Goal: Task Accomplishment & Management: Manage account settings

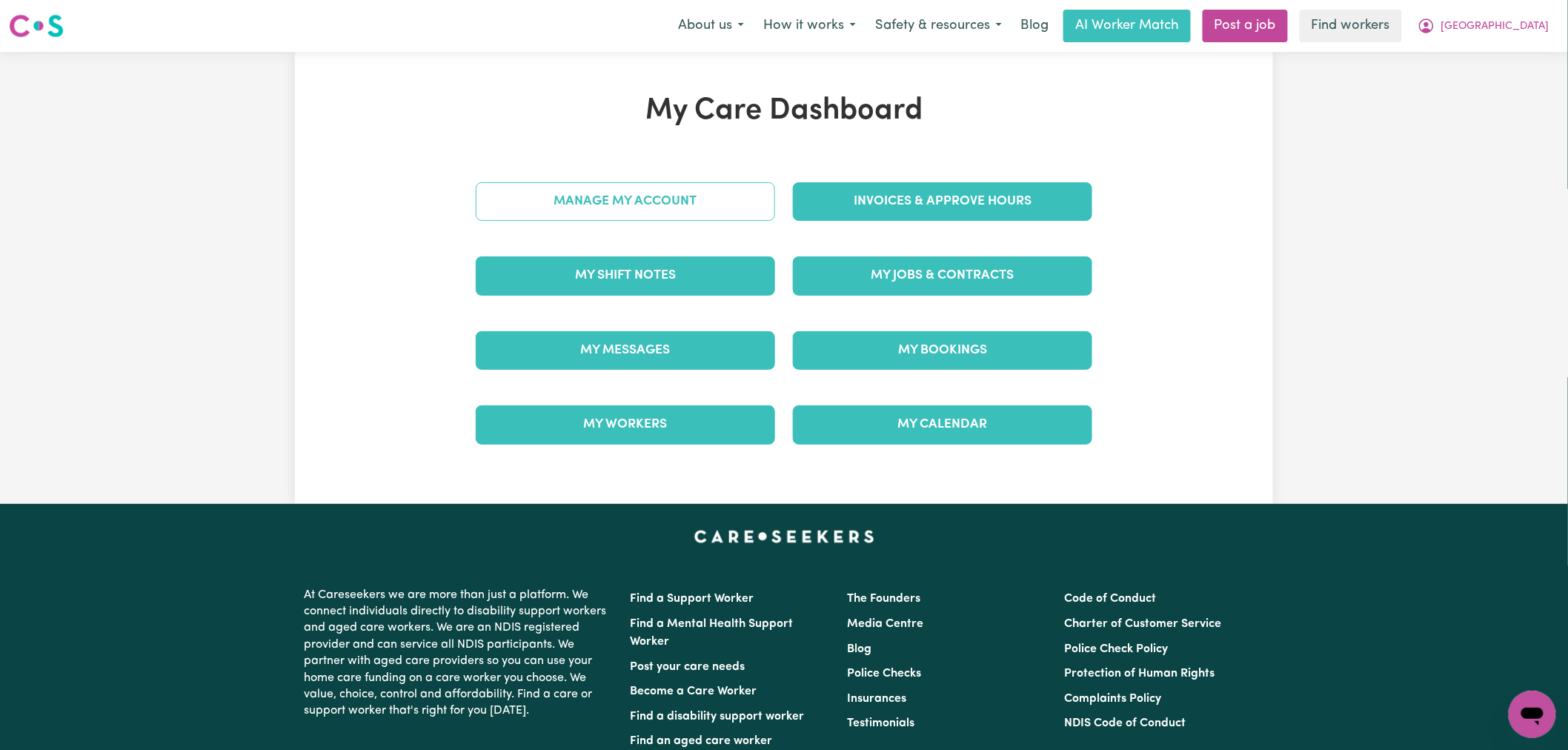
click at [670, 216] on link "Manage My Account" at bounding box center [625, 202] width 299 height 39
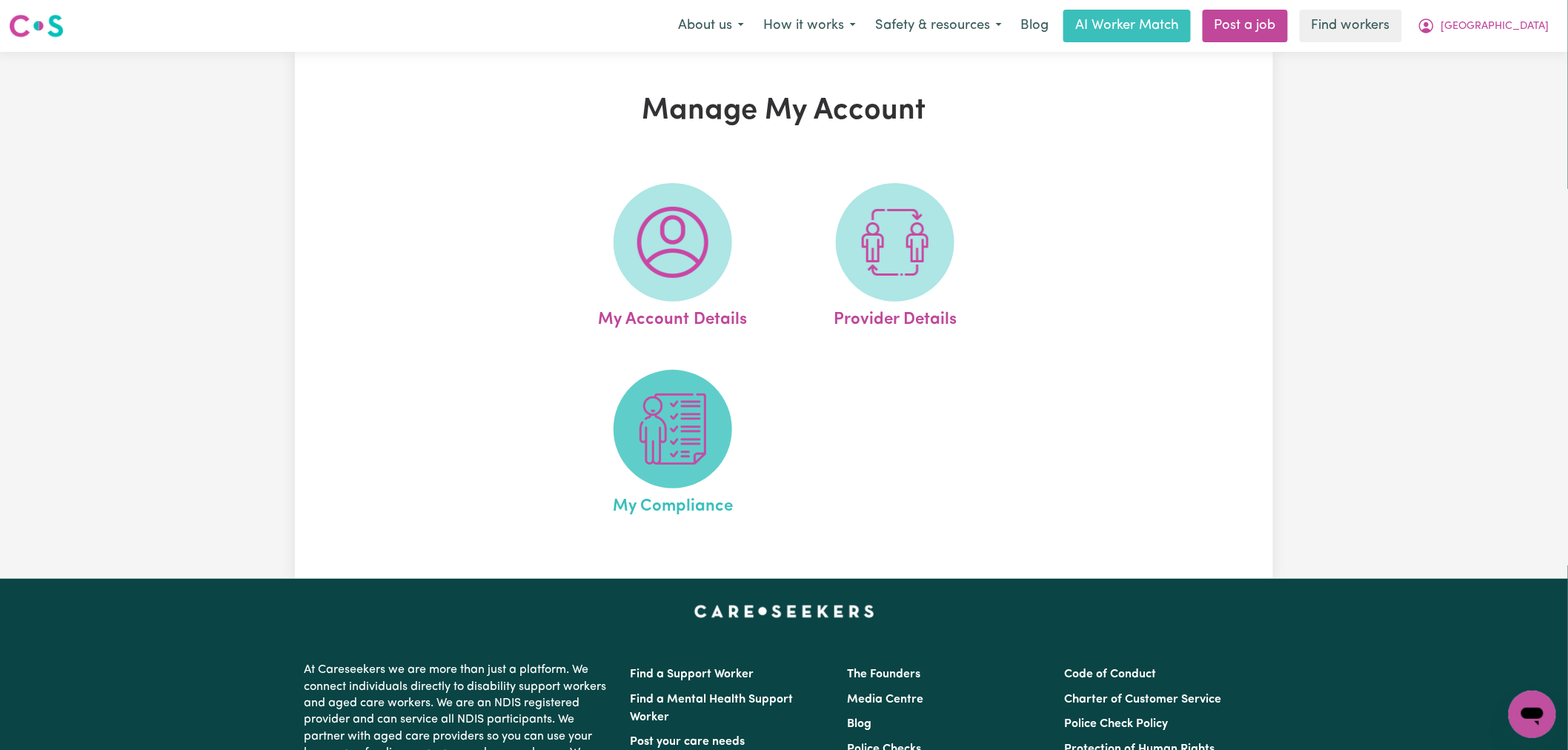
click at [662, 477] on span at bounding box center [673, 429] width 119 height 119
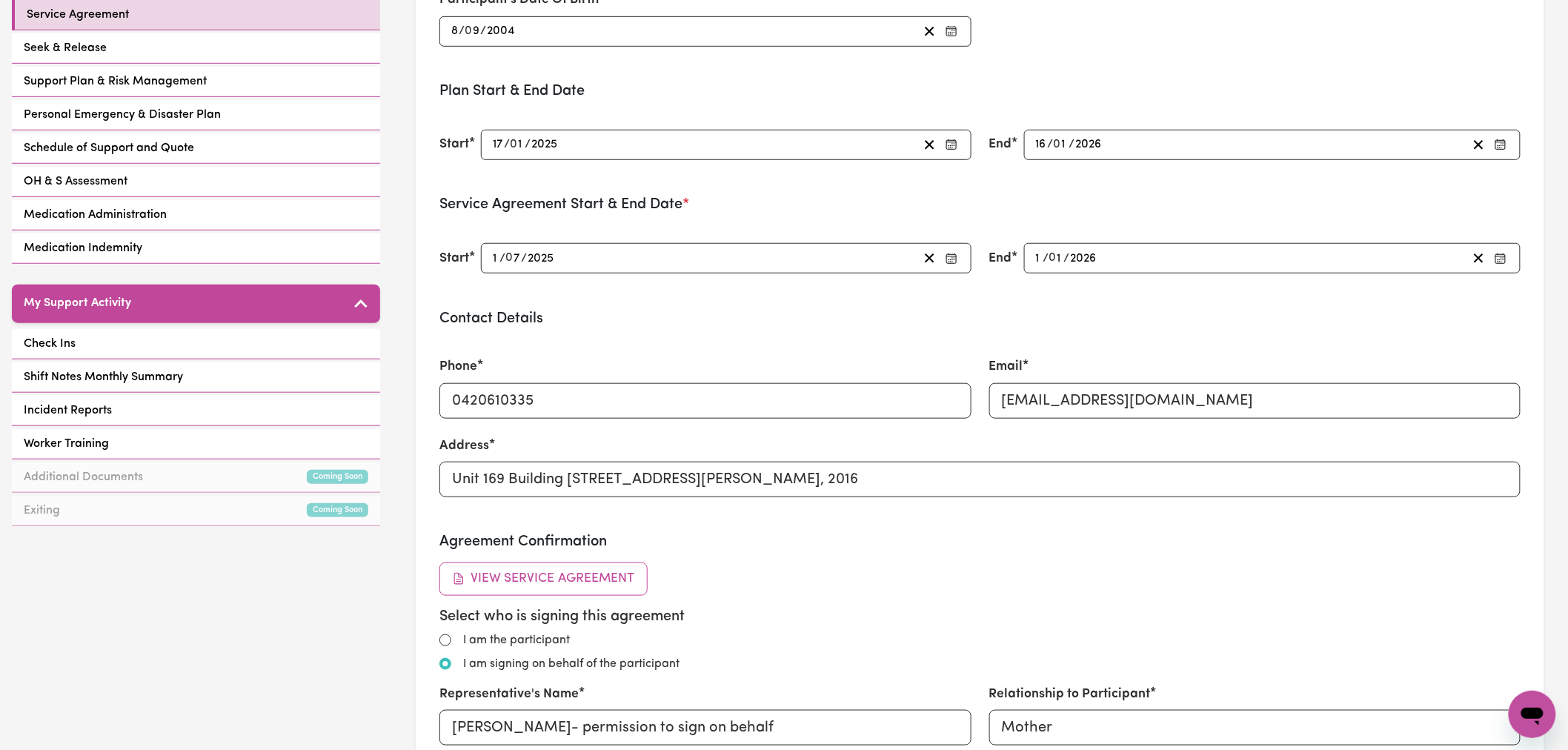
scroll to position [494, 0]
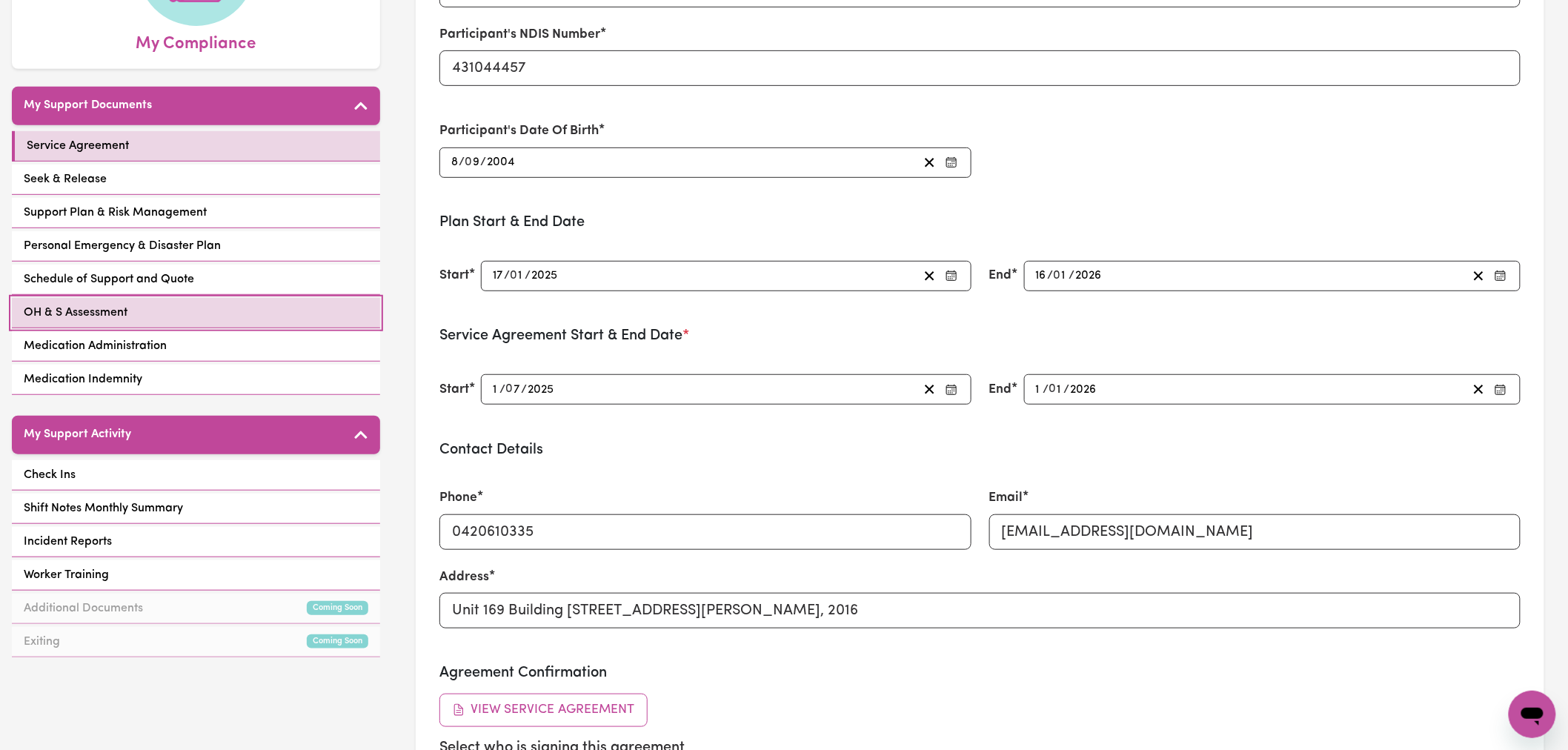
click at [220, 298] on link "OH & S Assessment" at bounding box center [196, 313] width 368 height 31
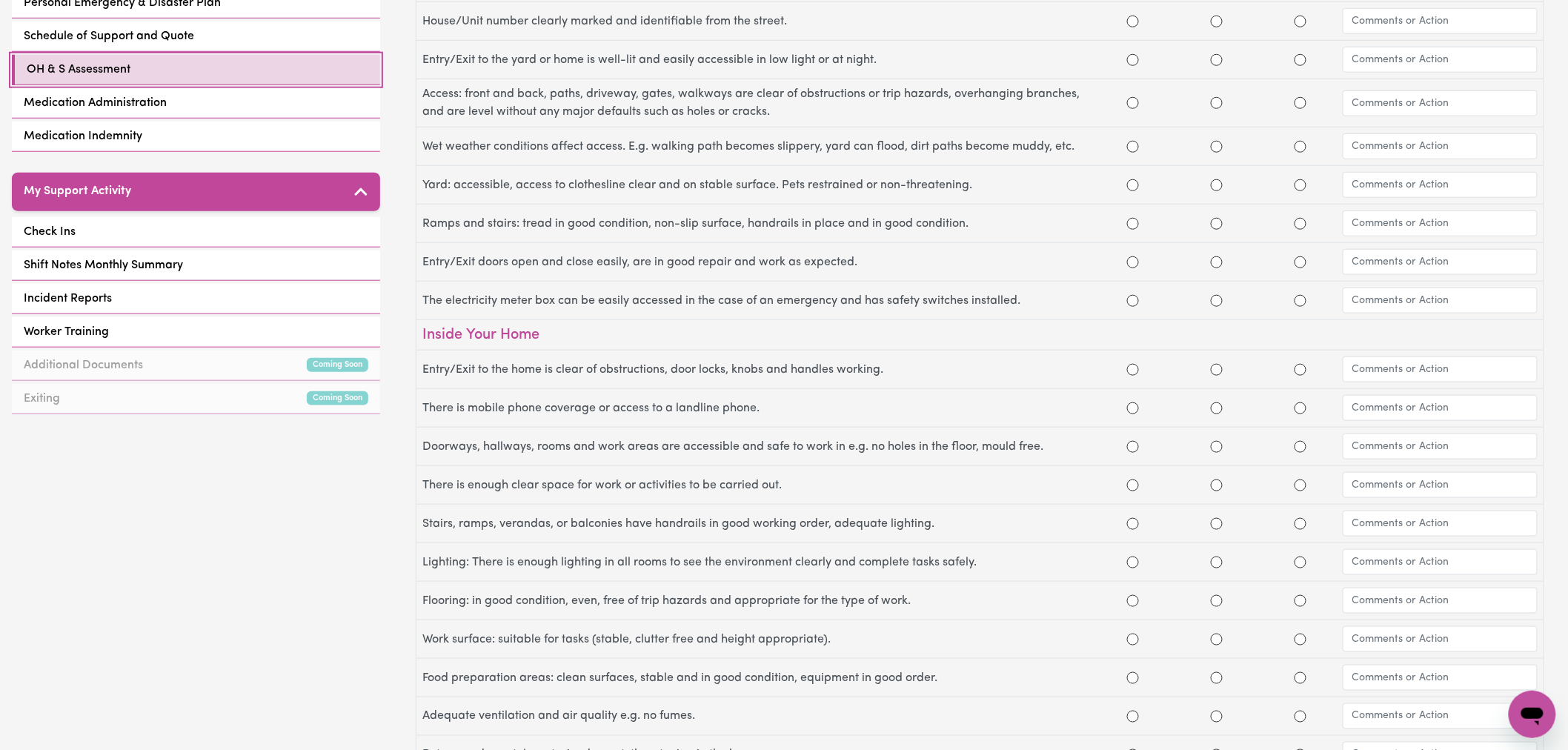
scroll to position [329, 0]
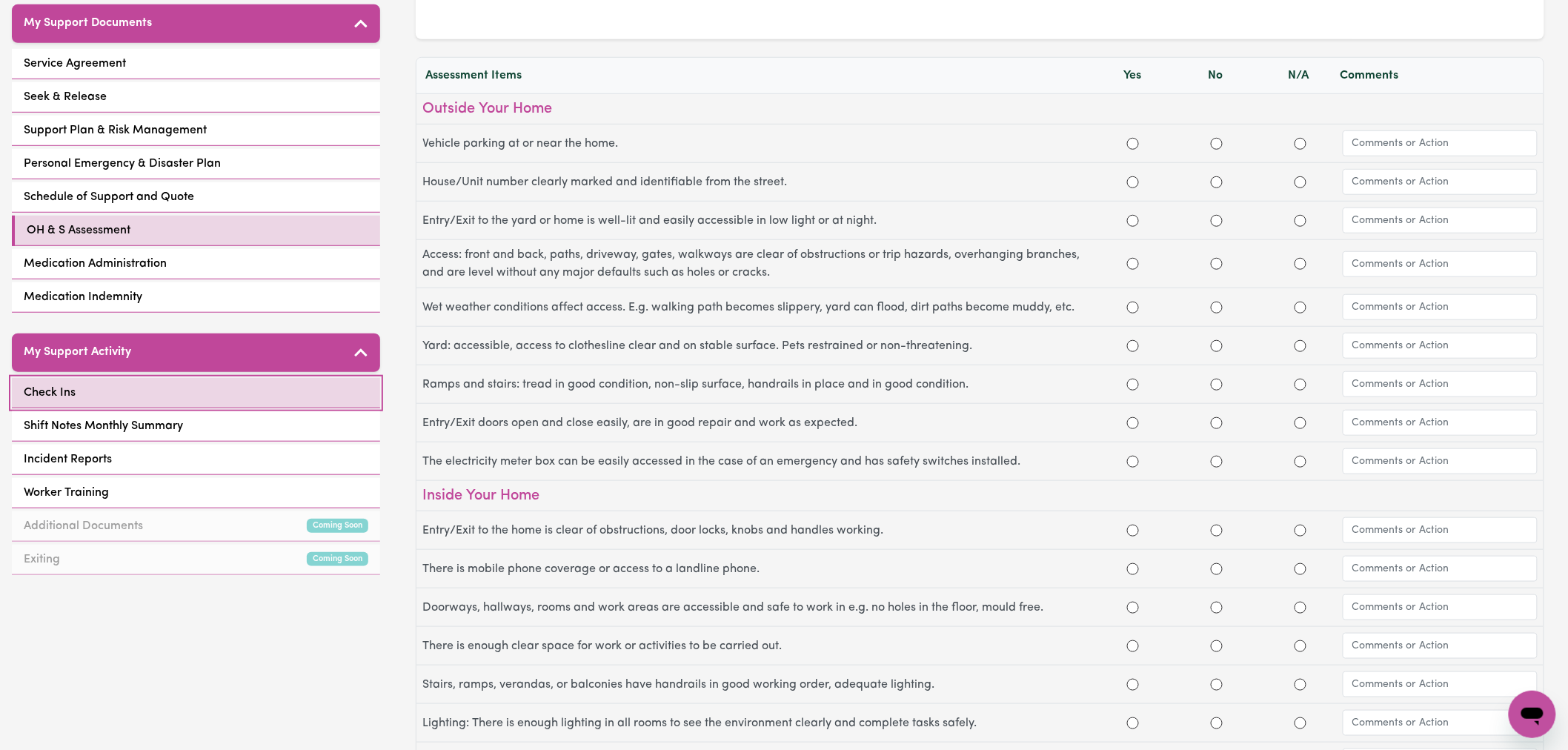
click at [185, 380] on link "Check Ins" at bounding box center [196, 393] width 368 height 31
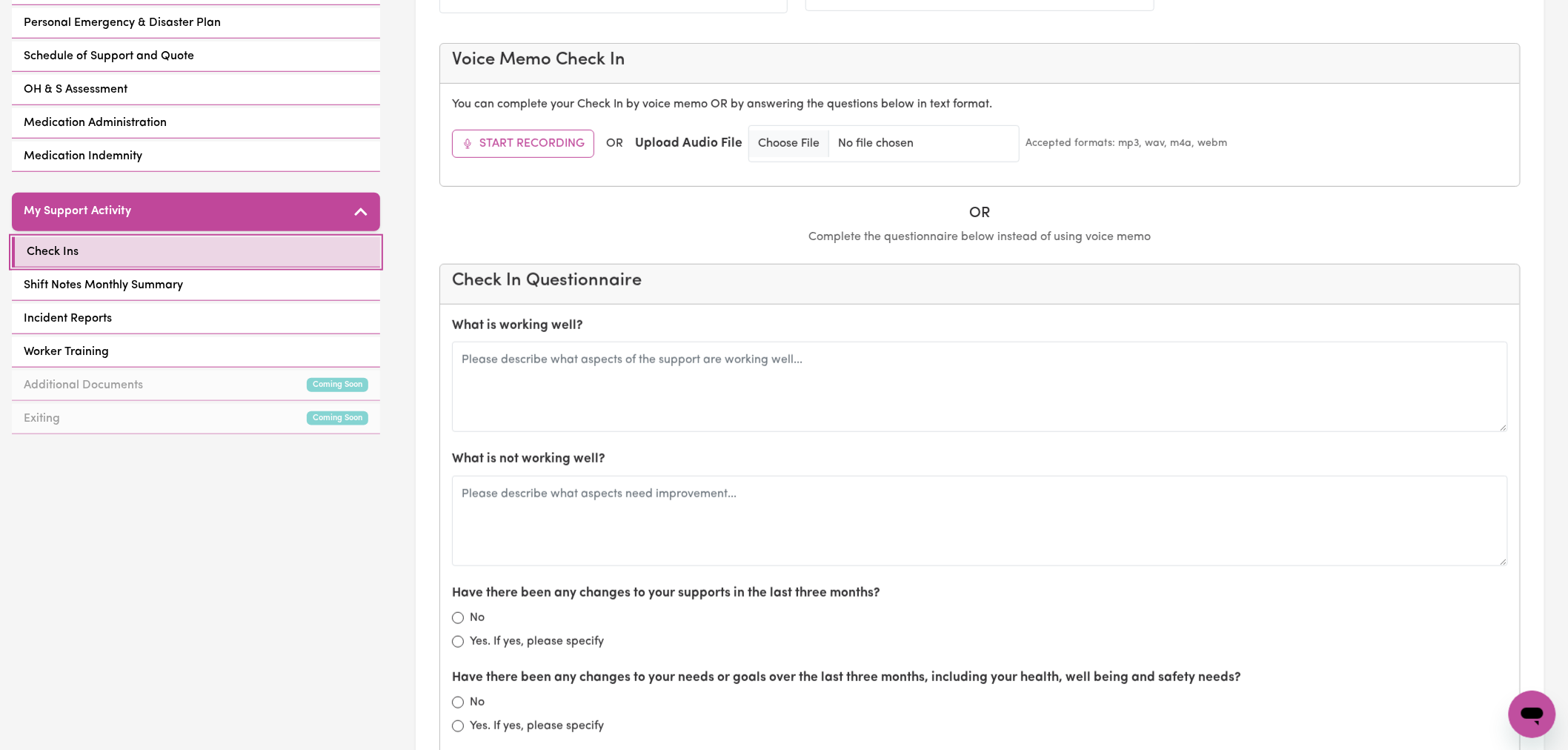
scroll to position [494, 0]
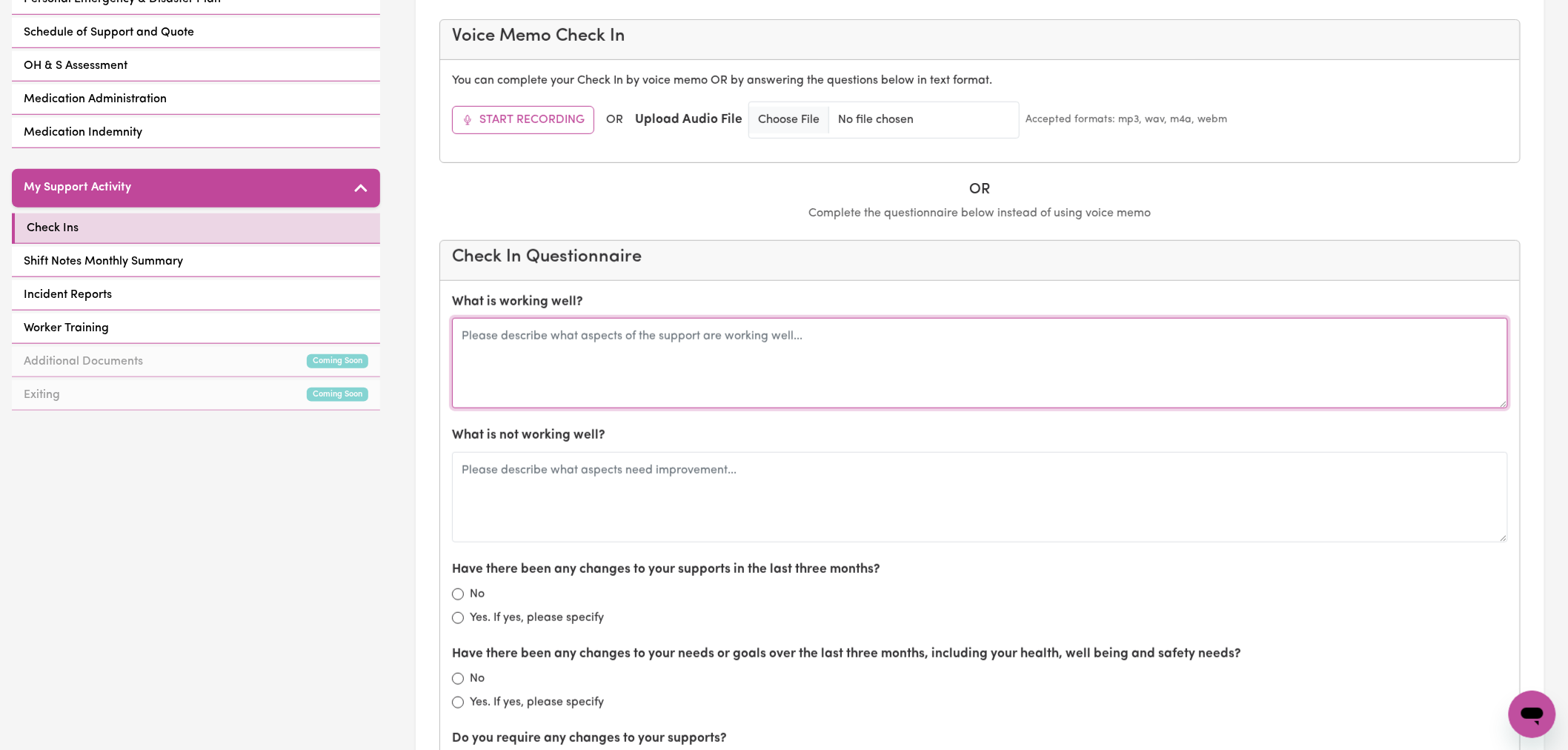
click at [581, 371] on textarea at bounding box center [980, 363] width 1056 height 90
type textarea "Absolutely loves [PERSON_NAME] and said"
click at [707, 329] on textarea "Absolutely loves [PERSON_NAME] and said" at bounding box center [980, 363] width 1056 height 90
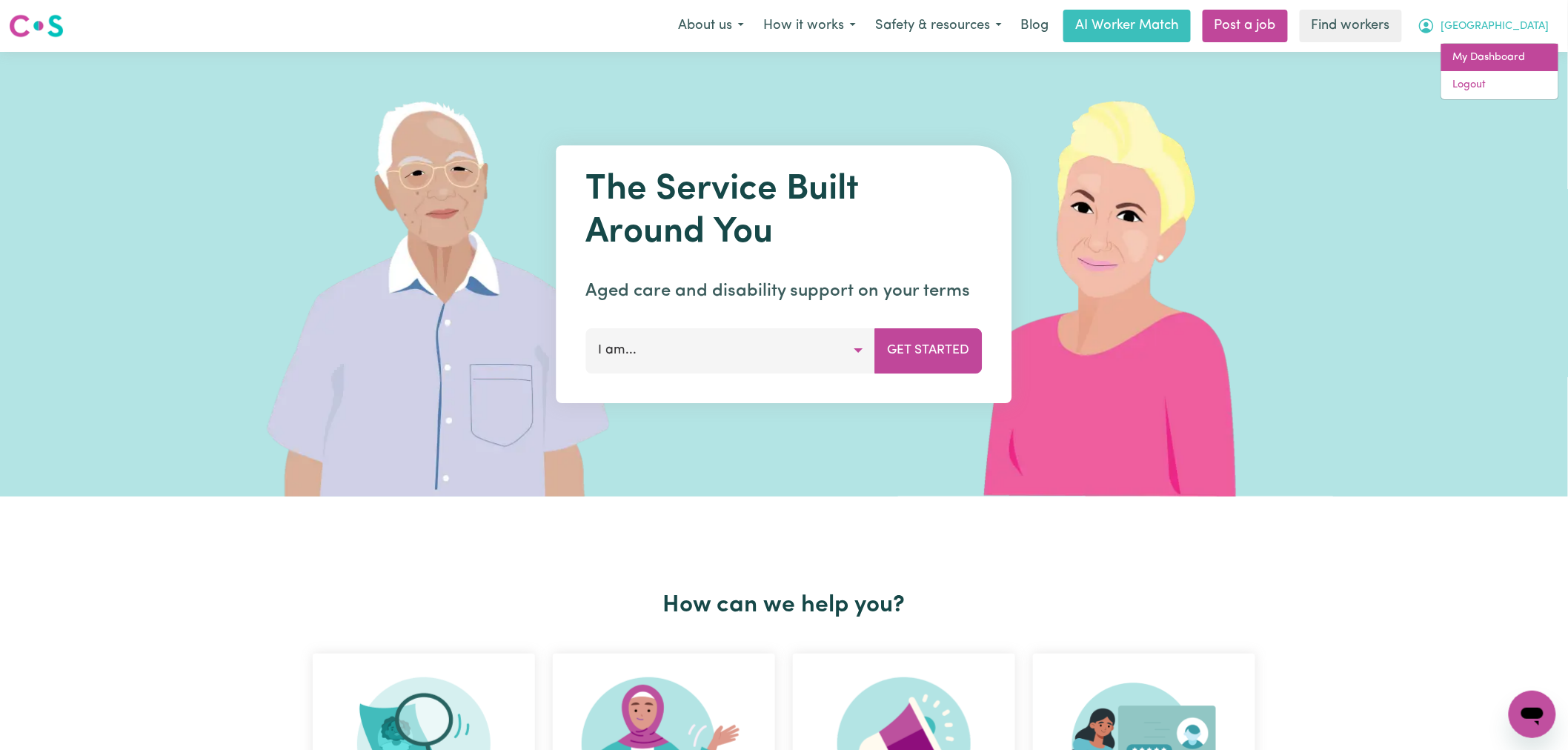
click at [1521, 50] on link "My Dashboard" at bounding box center [1499, 58] width 117 height 28
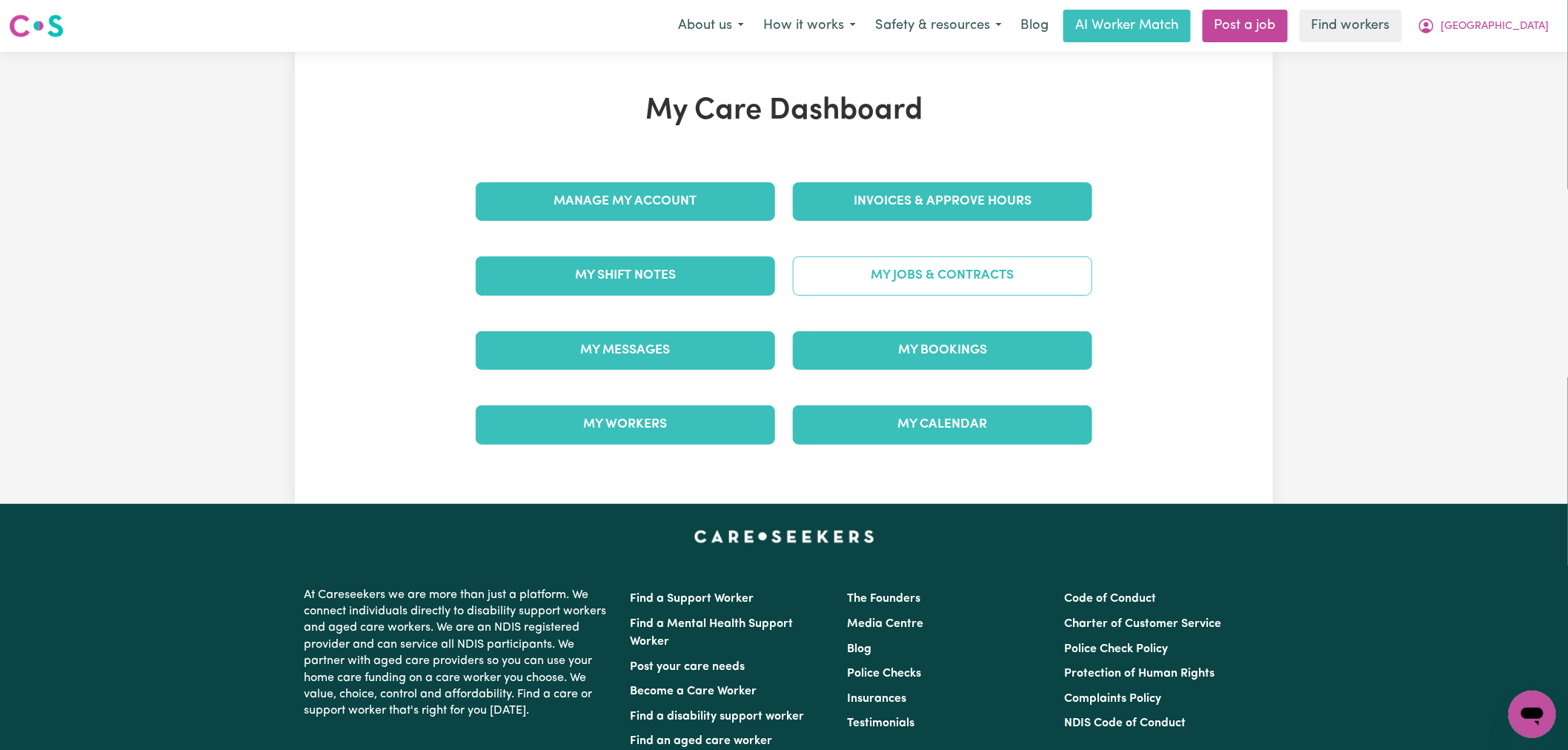
click at [948, 276] on link "My Jobs & Contracts" at bounding box center [942, 276] width 299 height 39
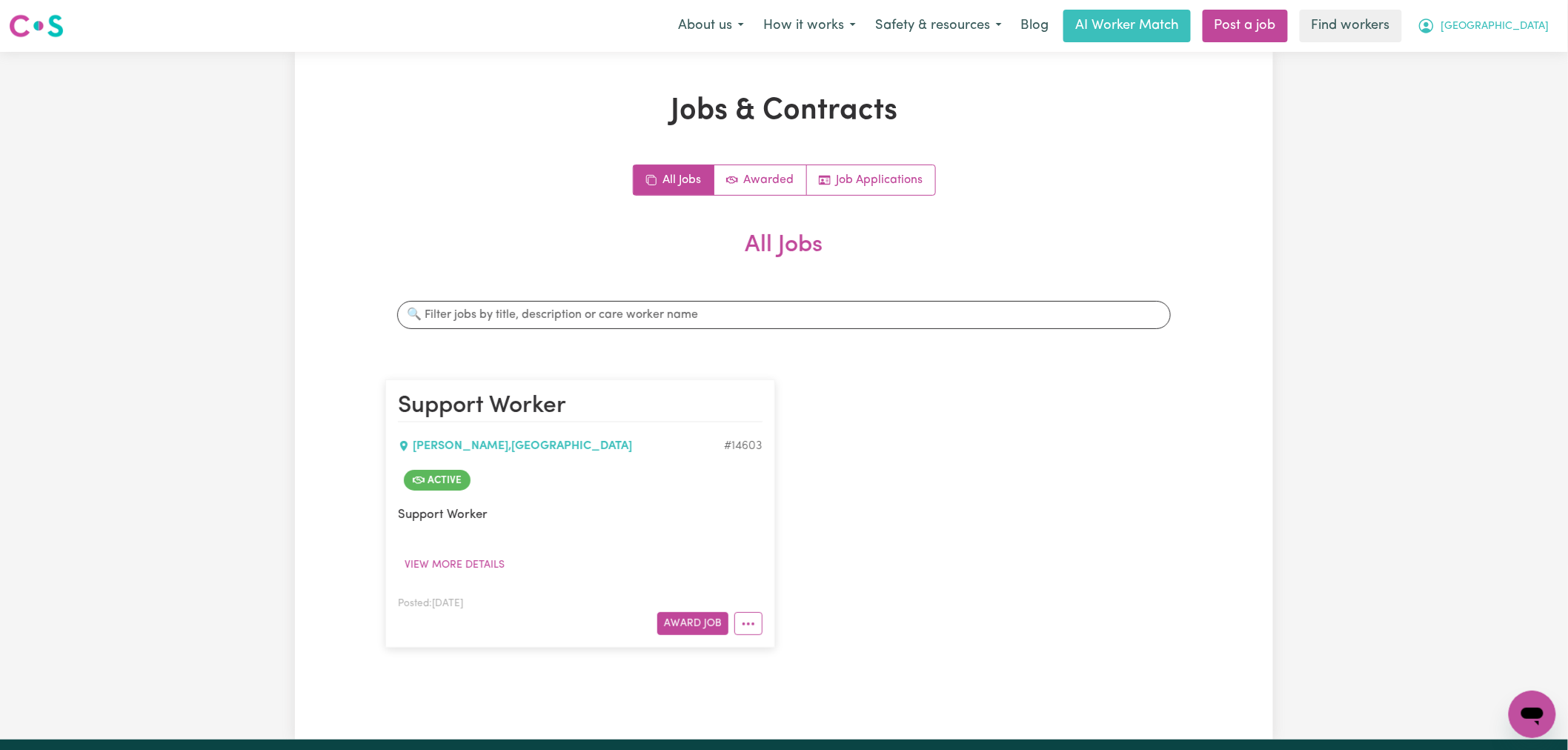
click at [1521, 25] on button "[GEOGRAPHIC_DATA]" at bounding box center [1483, 25] width 151 height 31
click at [1501, 80] on link "Logout" at bounding box center [1499, 85] width 117 height 28
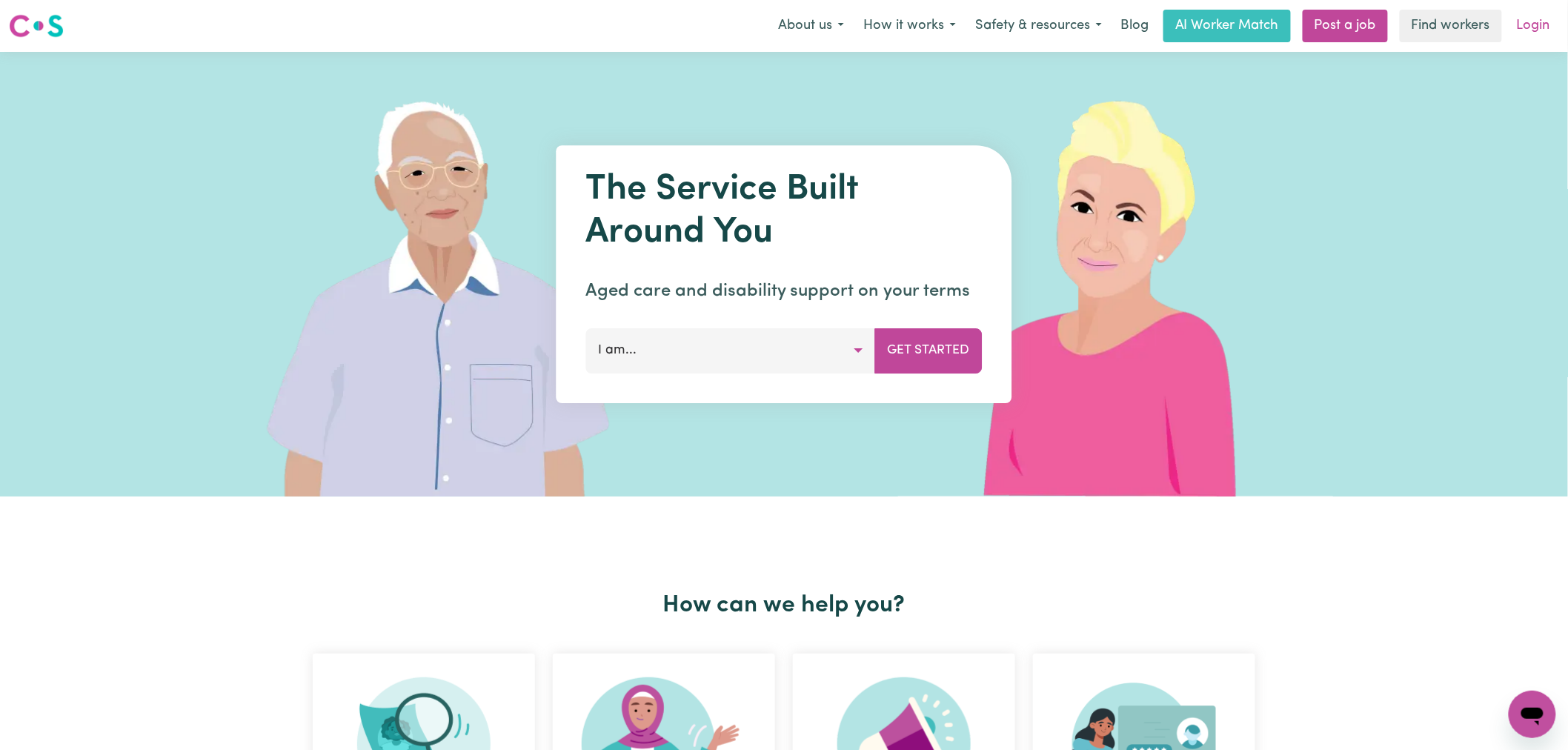
click at [1540, 18] on link "Login" at bounding box center [1533, 25] width 51 height 32
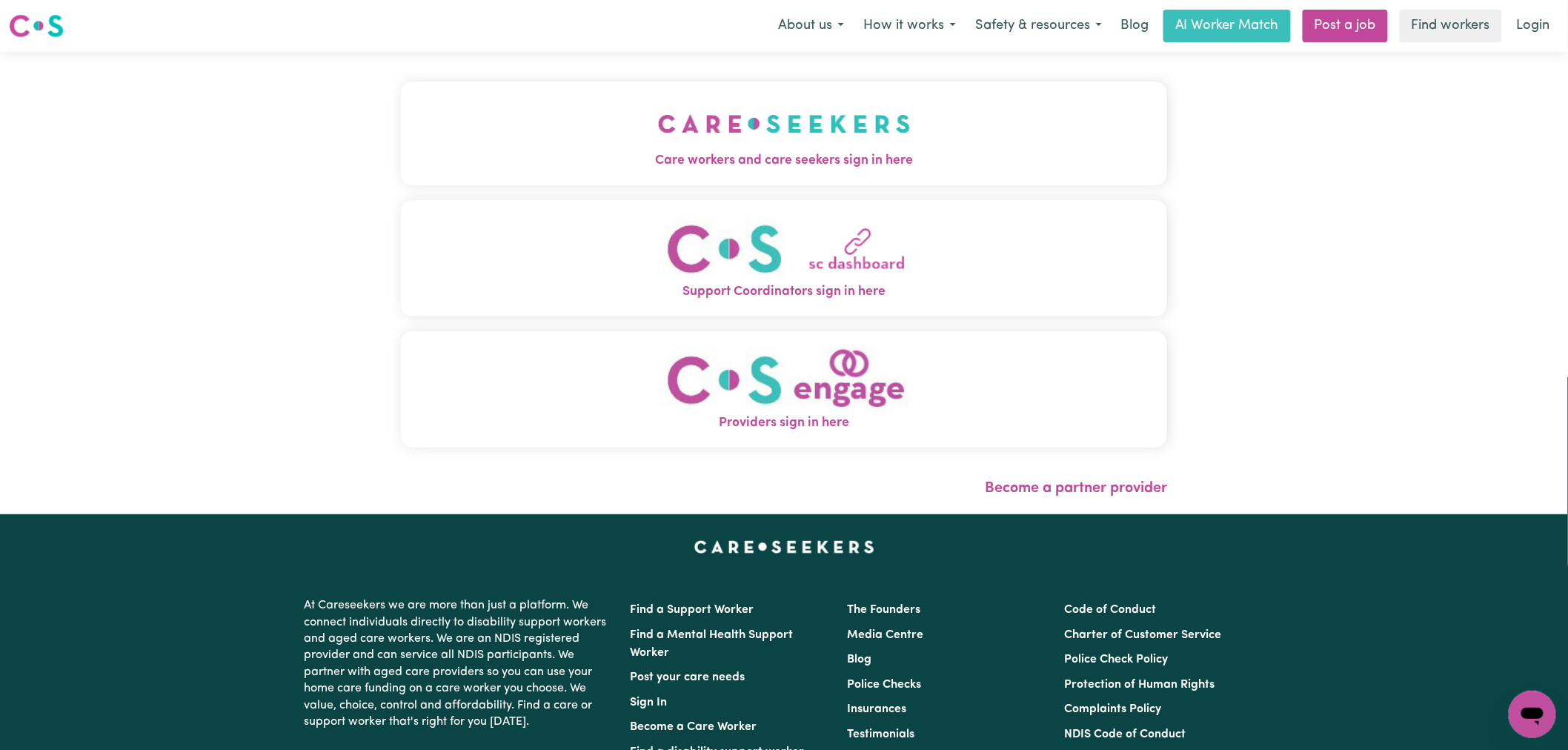
click at [699, 110] on button "Care workers and care seekers sign in here" at bounding box center [784, 133] width 766 height 104
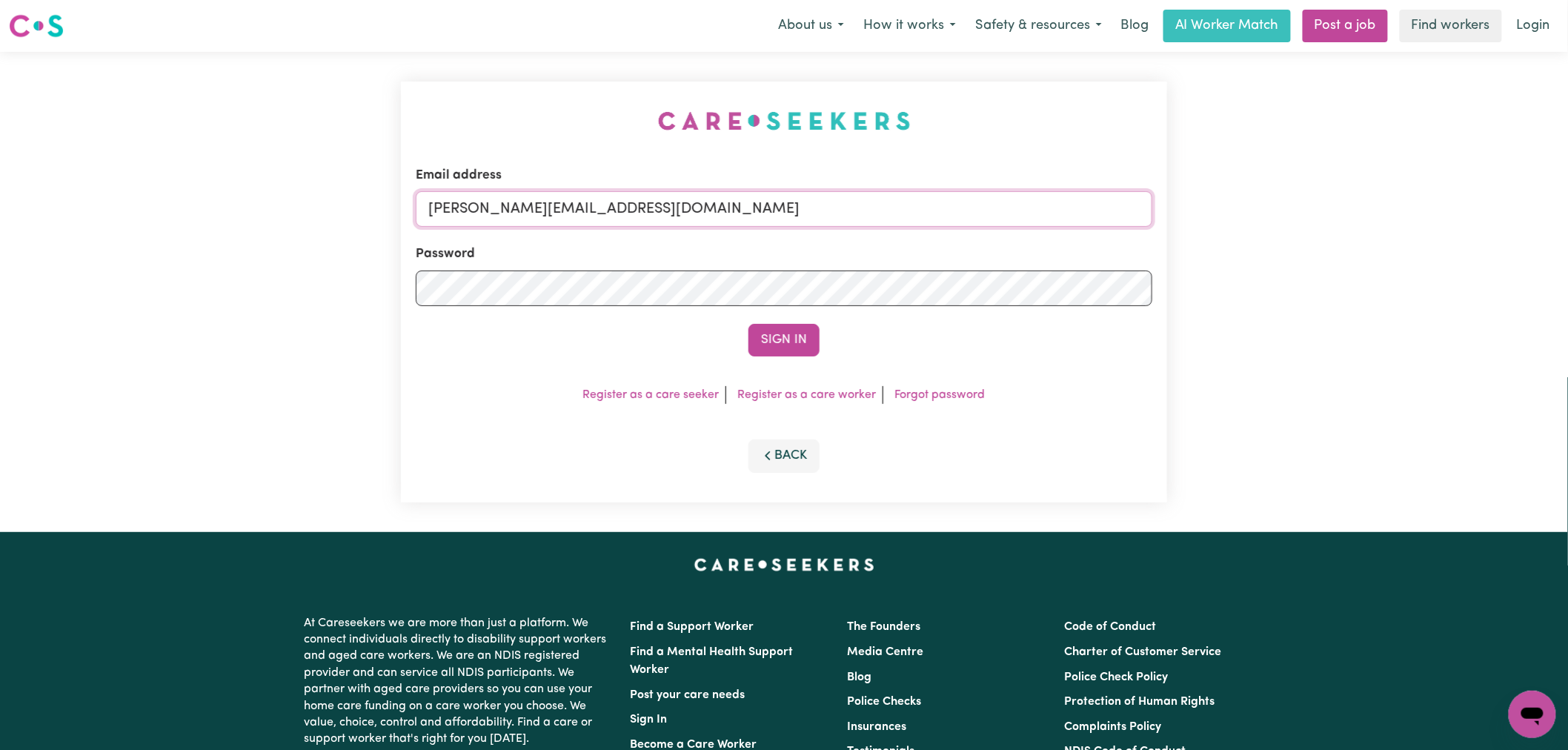
click at [711, 220] on input "lindsay@careseekers.com.au" at bounding box center [783, 209] width 737 height 36
drag, startPoint x: 780, startPoint y: 211, endPoint x: 508, endPoint y: 207, distance: 272.0
click at [508, 207] on input "superuser~CaronuttingMMJ@careseekers.com.au" at bounding box center [783, 209] width 737 height 36
click at [748, 324] on button "Sign In" at bounding box center [783, 340] width 71 height 32
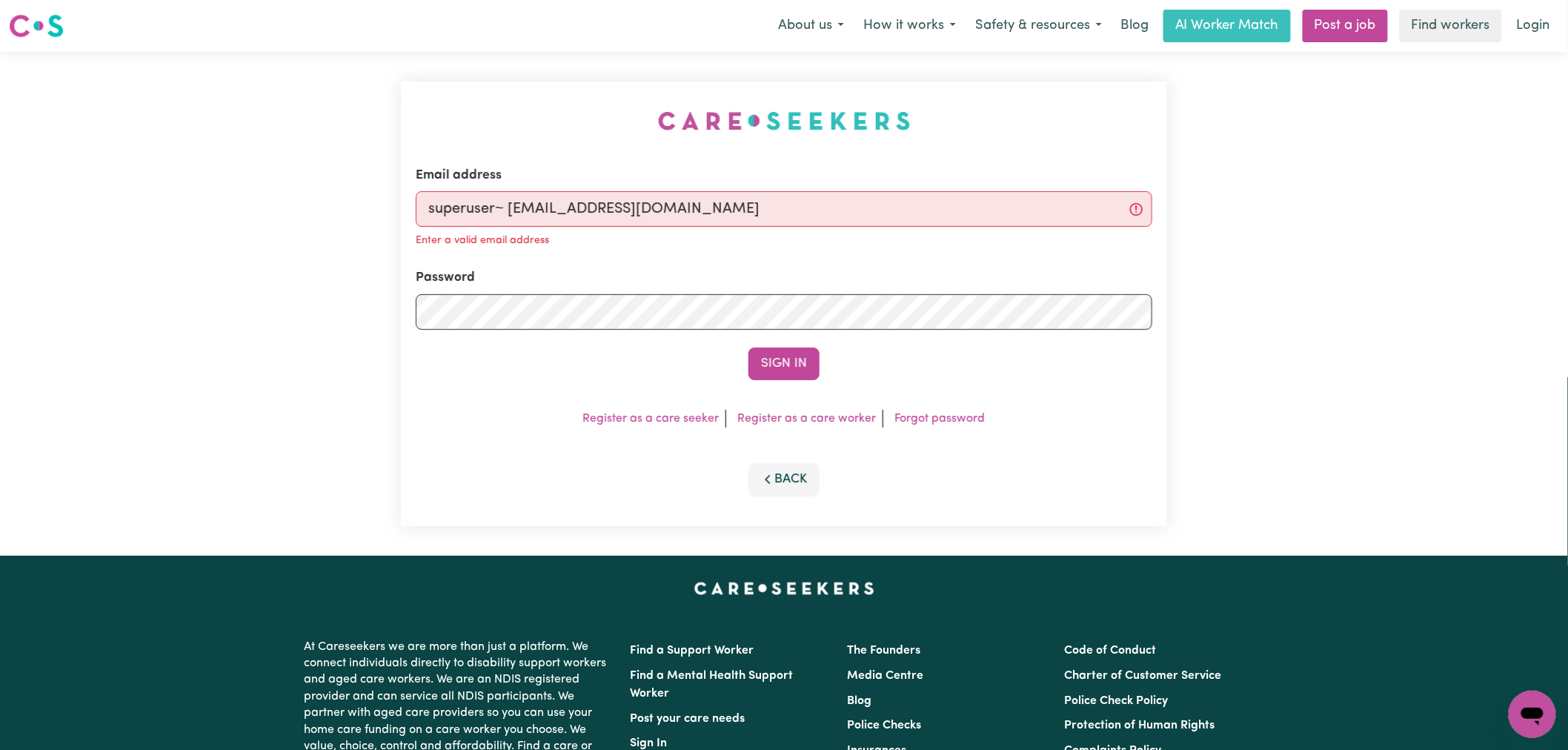
click at [512, 208] on input "superuser~ JanusanBaltazarYS@careseekers.com.au" at bounding box center [783, 209] width 737 height 36
type input "superuser~JanusanBaltazarYS@careseekers.com.au"
click at [748, 348] on button "Sign In" at bounding box center [783, 364] width 71 height 32
